Goal: Find specific fact: Find specific fact

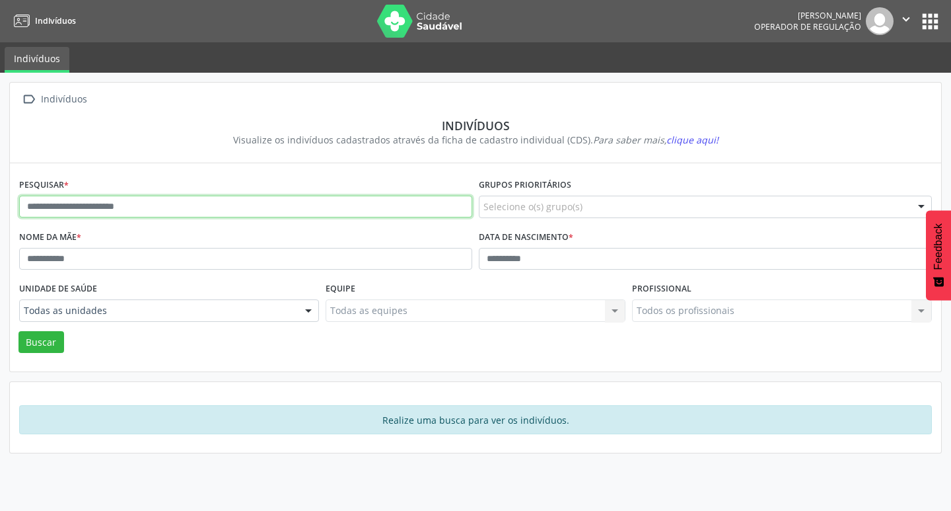
click at [64, 207] on input "text" at bounding box center [245, 207] width 453 height 22
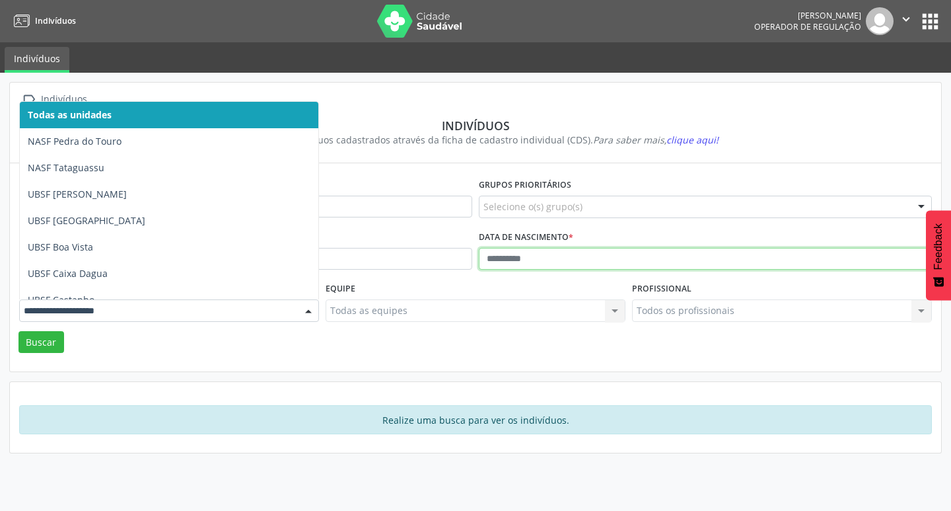
click at [546, 250] on input "text" at bounding box center [705, 259] width 453 height 22
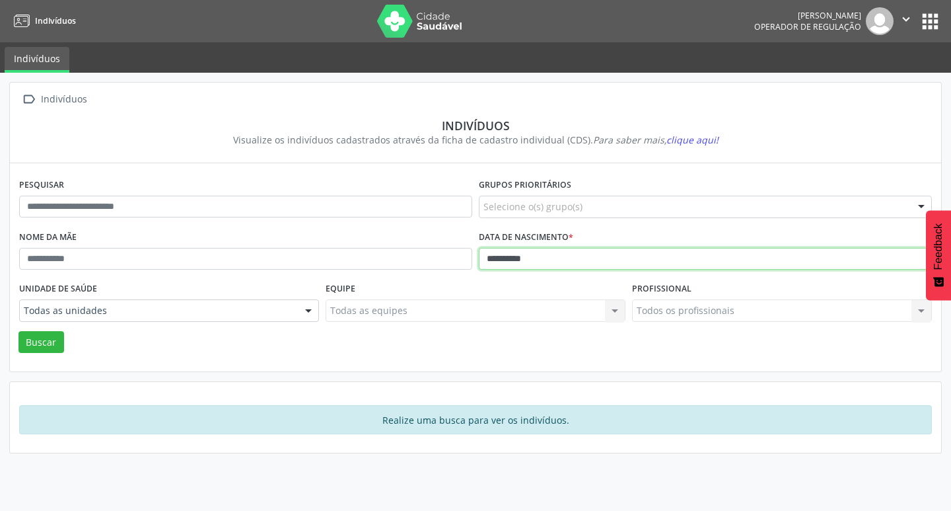
type input "**********"
click at [19, 331] on button "Buscar" at bounding box center [42, 342] width 46 height 22
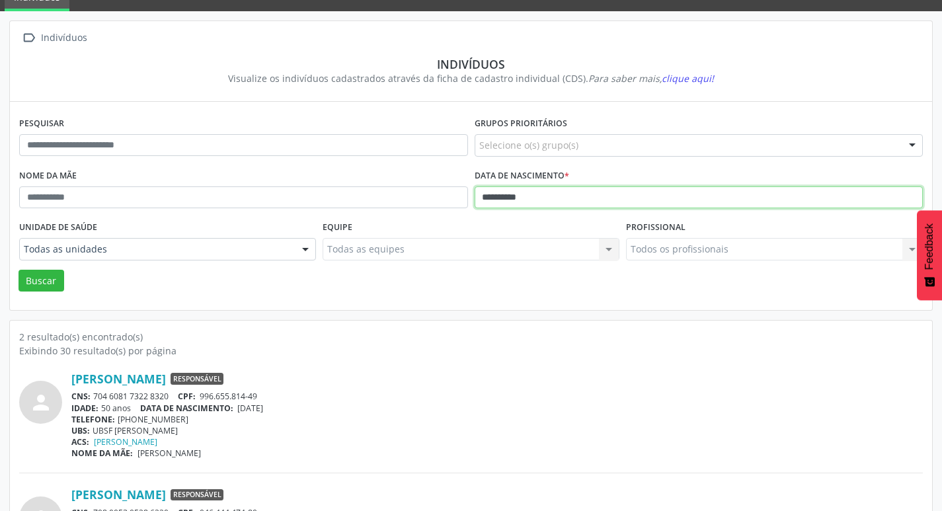
scroll to position [145, 0]
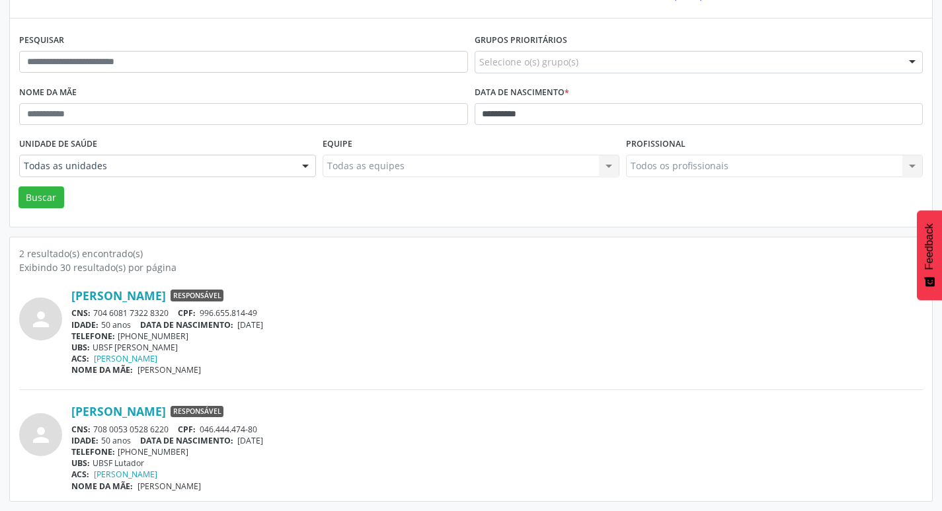
drag, startPoint x: 95, startPoint y: 315, endPoint x: 168, endPoint y: 310, distance: 73.5
click at [168, 310] on div "CNS: 704 6081 7322 8320 CPF: 996.655.814-49" at bounding box center [496, 312] width 851 height 11
copy div "704 6081 7322 8320"
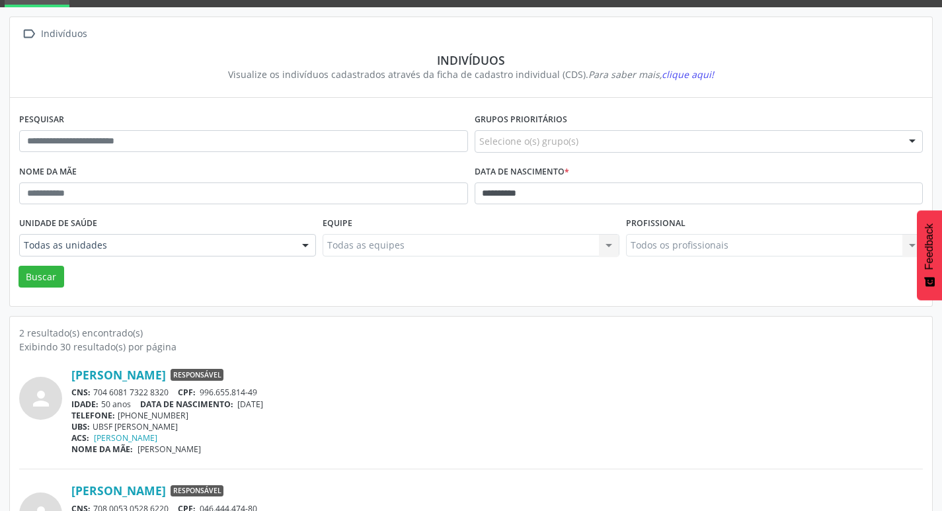
scroll to position [0, 0]
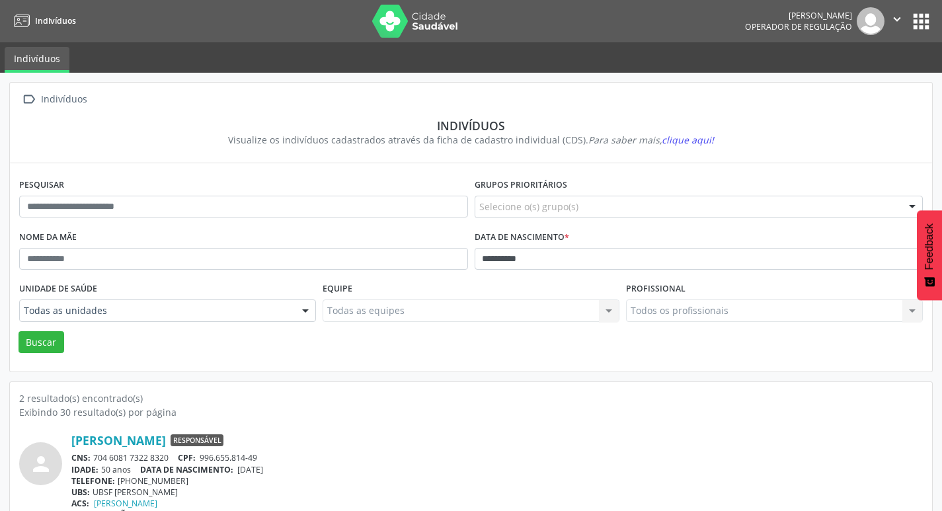
click at [927, 18] on button "apps" at bounding box center [920, 21] width 23 height 23
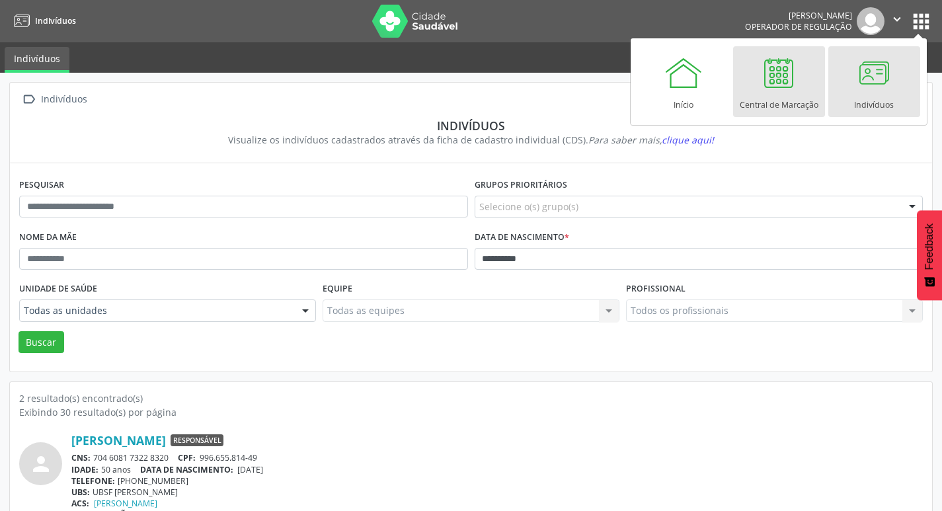
click at [785, 83] on div at bounding box center [779, 73] width 40 height 40
